Goal: Find specific page/section: Find specific page/section

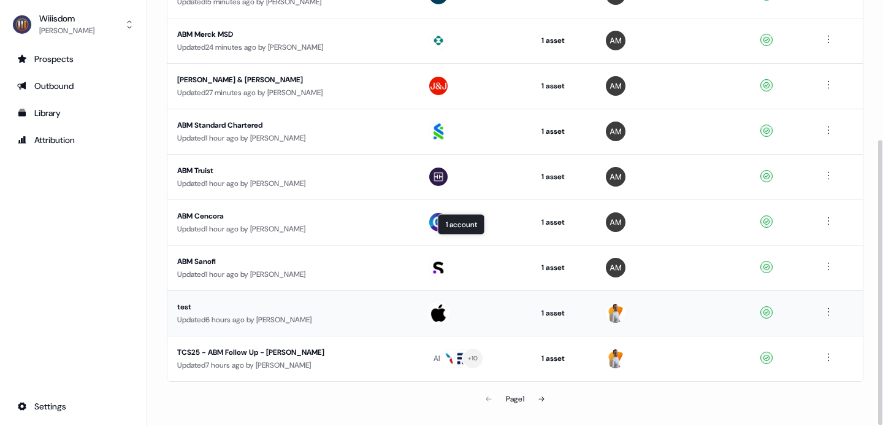
scroll to position [208, 0]
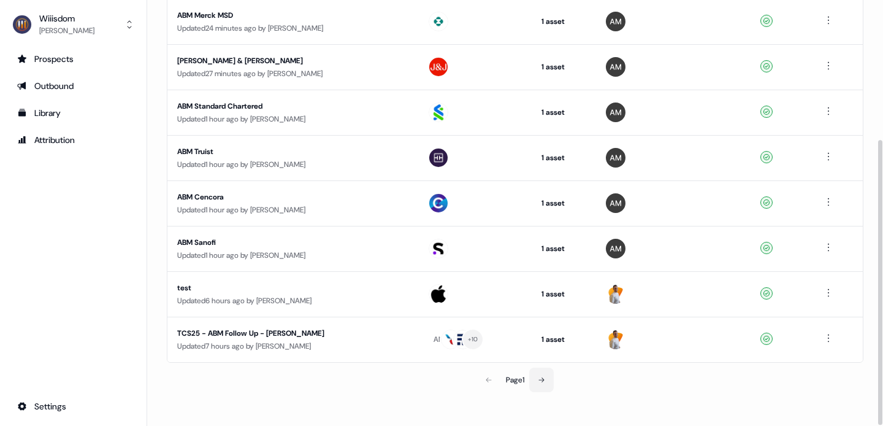
click at [542, 384] on button at bounding box center [541, 379] width 25 height 25
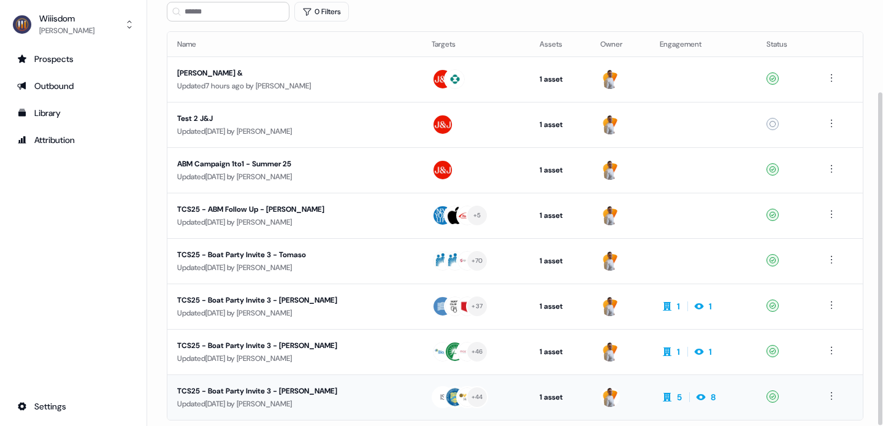
scroll to position [117, 0]
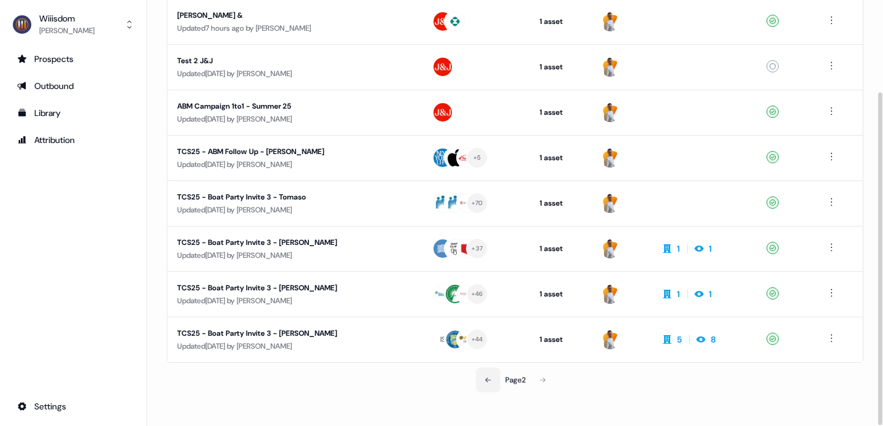
click at [485, 382] on icon at bounding box center [488, 379] width 7 height 7
